Goal: Task Accomplishment & Management: Complete application form

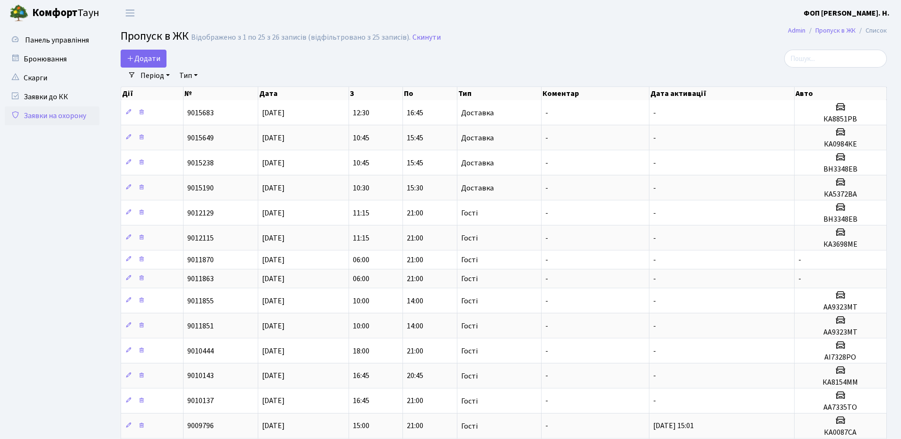
select select "25"
drag, startPoint x: 151, startPoint y: 57, endPoint x: 291, endPoint y: 44, distance: 141.0
click at [151, 56] on span "Додати" at bounding box center [144, 58] width 34 height 10
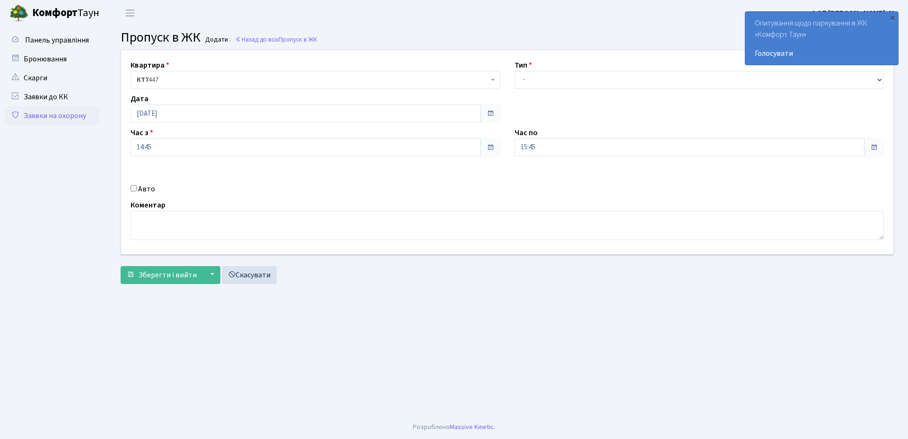
click at [136, 185] on div "Авто" at bounding box center [315, 188] width 384 height 11
click at [135, 191] on input "Авто" at bounding box center [133, 188] width 6 height 6
checkbox input "true"
type input "АА9527СН"
click at [533, 147] on input "15:45" at bounding box center [689, 148] width 350 height 18
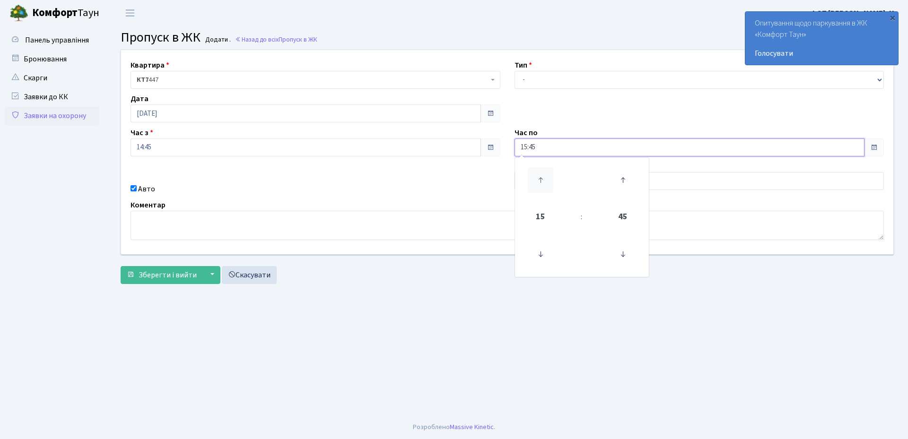
click at [541, 182] on icon at bounding box center [541, 180] width 26 height 26
type input "18:45"
click at [545, 310] on main "Admin Пропуск в ЖК Додати Пропуск в ЖК Додати . Назад до всіх Пропуск в ЖК Квар…" at bounding box center [506, 221] width 801 height 390
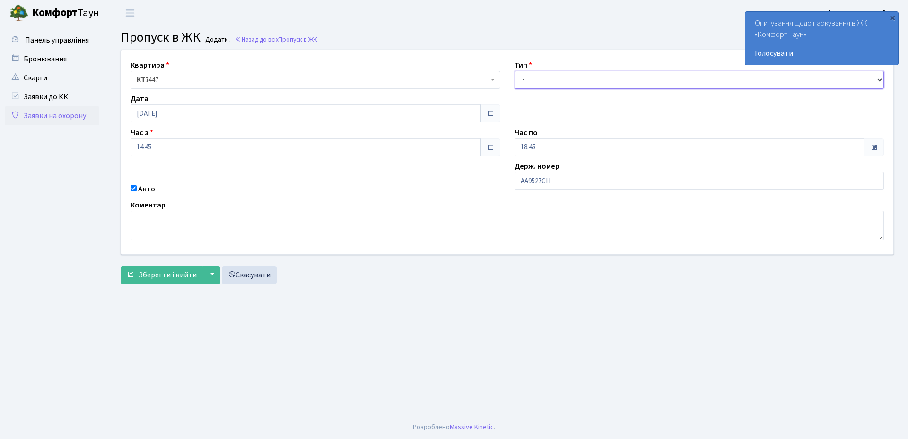
click at [526, 84] on select "- Доставка Таксі Гості Сервіс" at bounding box center [699, 80] width 370 height 18
select select "1"
click at [514, 71] on select "- Доставка Таксі Гості Сервіс" at bounding box center [699, 80] width 370 height 18
click at [161, 279] on span "Зберегти і вийти" at bounding box center [168, 275] width 58 height 10
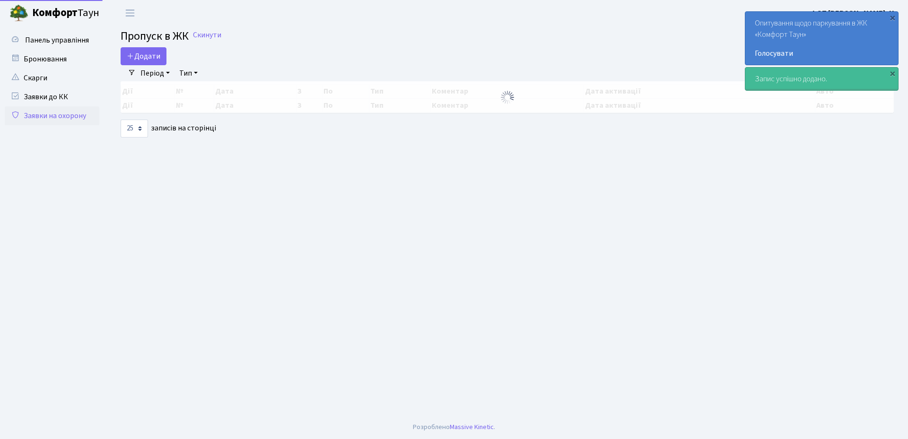
select select "25"
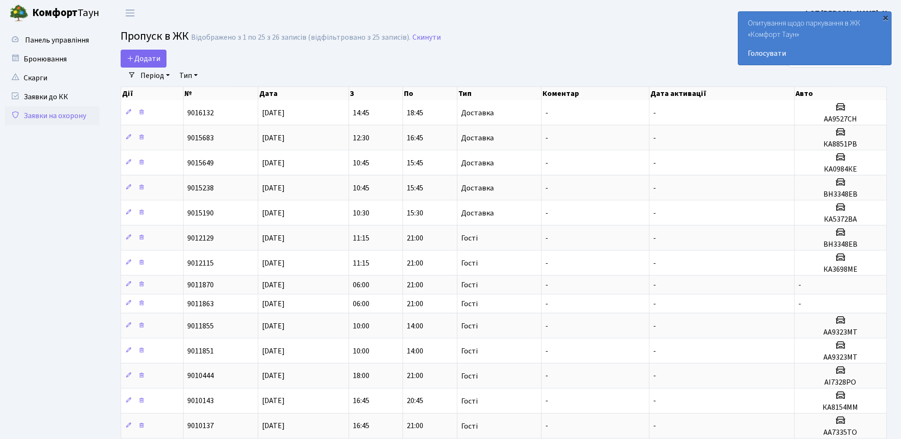
click at [885, 20] on div "×" at bounding box center [884, 17] width 9 height 9
